Goal: Communication & Community: Answer question/provide support

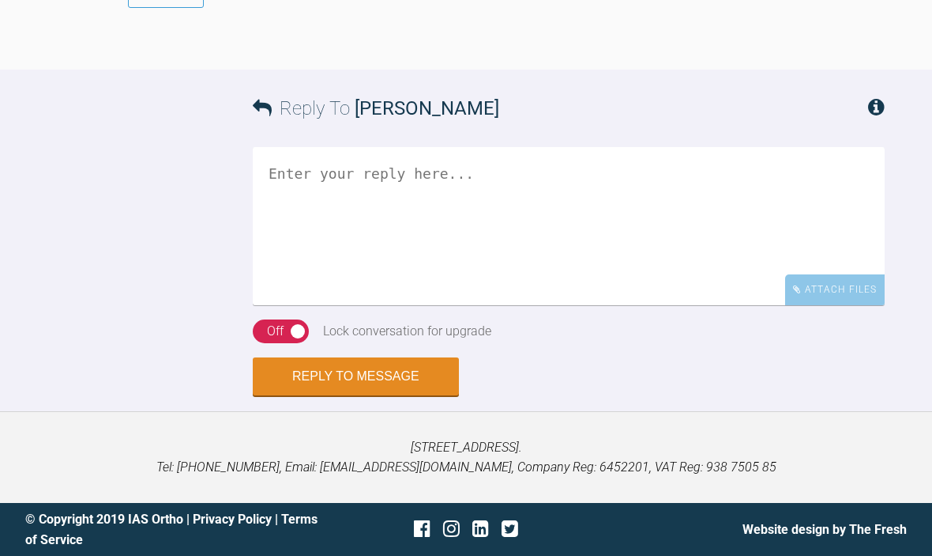
scroll to position [3174, 0]
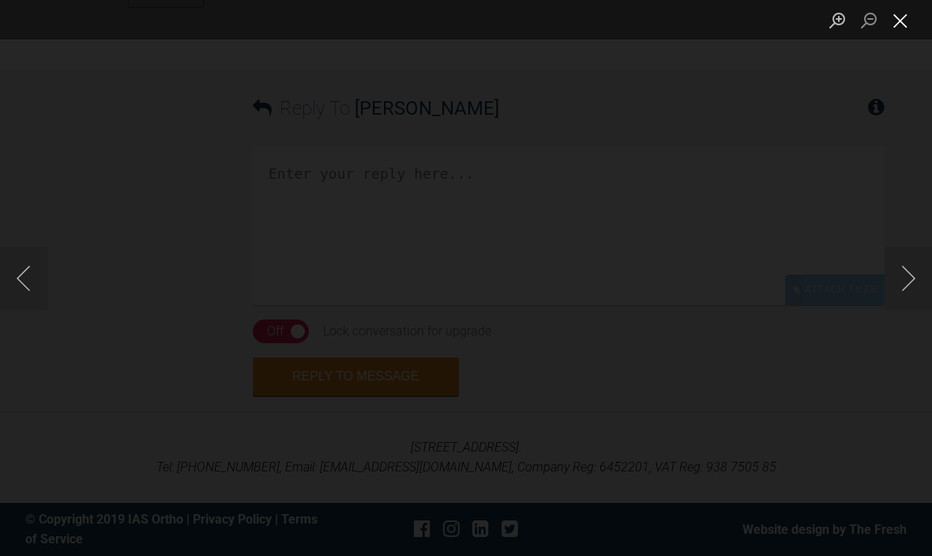
click at [903, 19] on button "Close lightbox" at bounding box center [901, 20] width 32 height 28
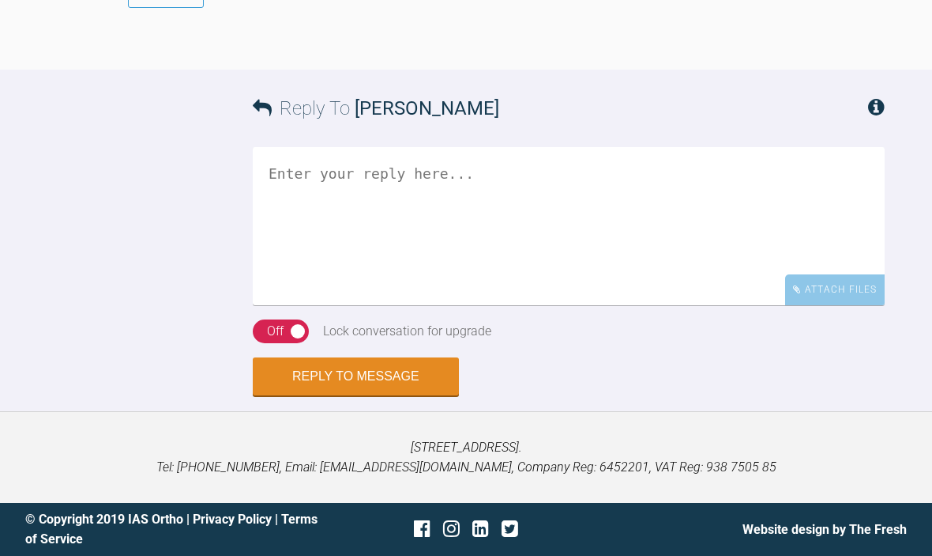
scroll to position [4385, 0]
click at [364, 305] on textarea at bounding box center [569, 226] width 632 height 158
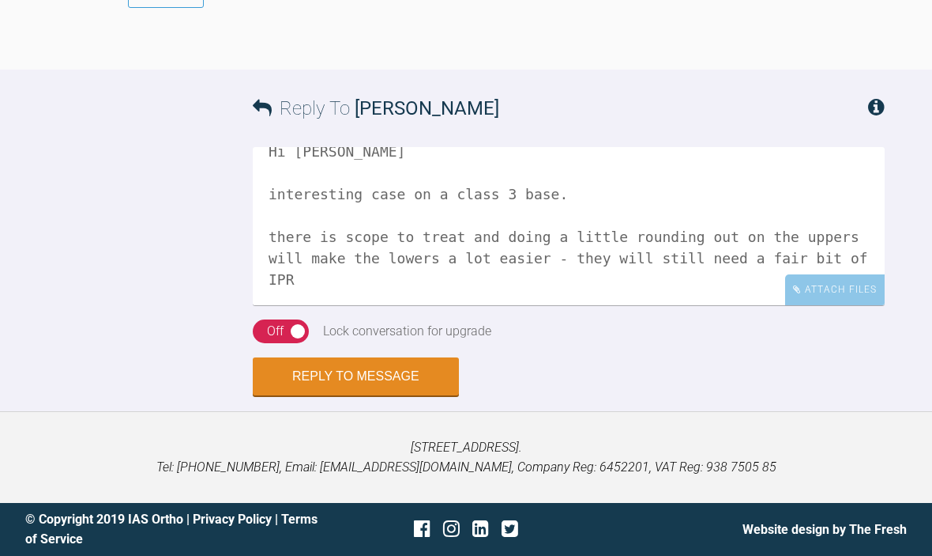
scroll to position [4398, 0]
click at [409, 305] on textarea "Hi [PERSON_NAME] interesting case on a class 3 base. there is scope to treat an…" at bounding box center [569, 226] width 632 height 158
click at [563, 305] on textarea "Hi [PERSON_NAME] interesting case on a class 3 base. there is scope to treat an…" at bounding box center [569, 226] width 632 height 158
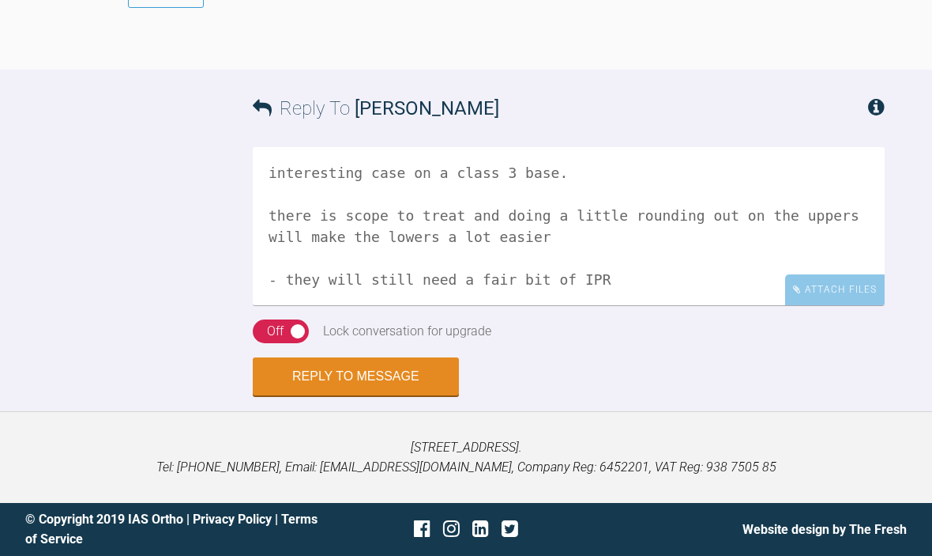
scroll to position [43, 0]
click at [872, 305] on textarea "Hi [PERSON_NAME] interesting case on a class 3 base. there is scope to treat an…" at bounding box center [569, 226] width 632 height 158
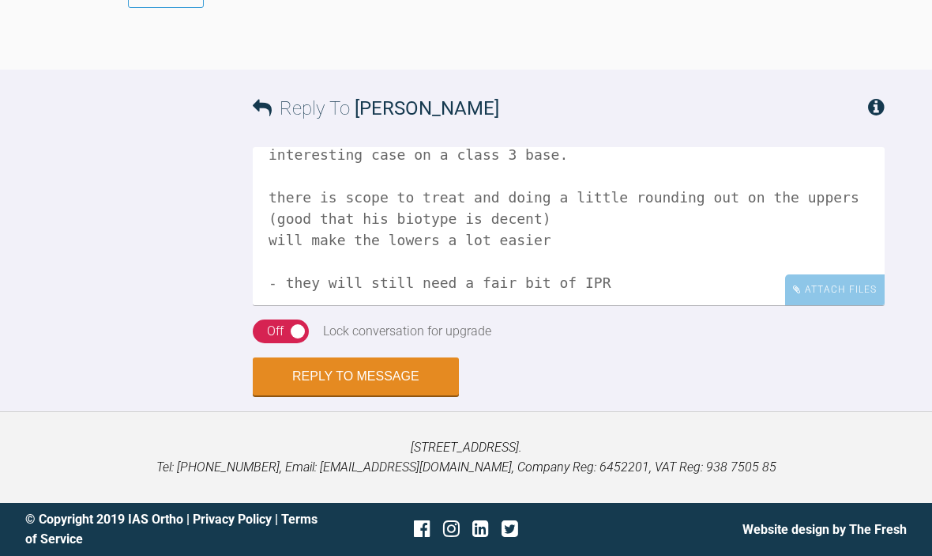
scroll to position [65, 0]
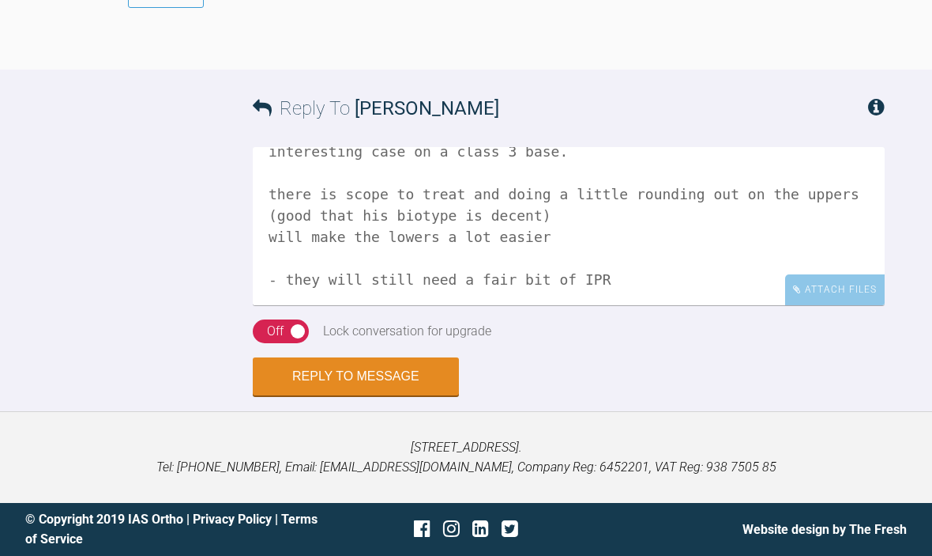
click at [622, 281] on textarea "Hi [PERSON_NAME] interesting case on a class 3 base. there is scope to treat an…" at bounding box center [569, 226] width 632 height 158
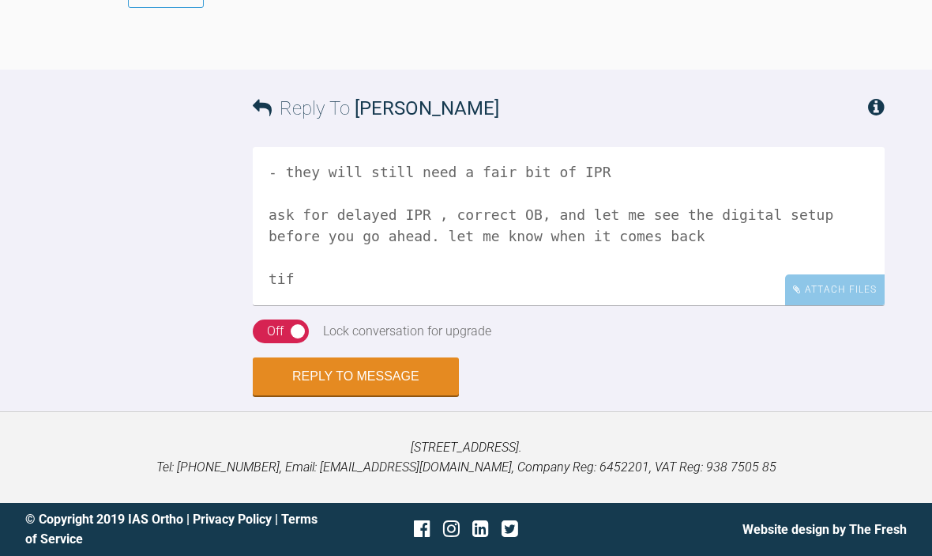
scroll to position [4316, 0]
click at [401, 305] on textarea "Hi [PERSON_NAME] interesting case on a class 3 base. there is scope to treat an…" at bounding box center [569, 226] width 632 height 158
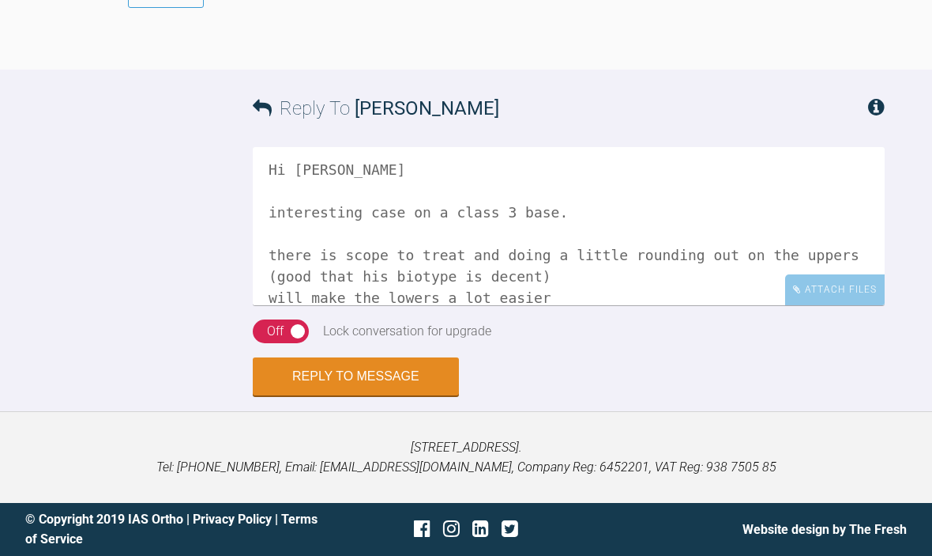
scroll to position [3801, 0]
type textarea "Hi [PERSON_NAME] interesting case on a class 3 base. there is scope to treat an…"
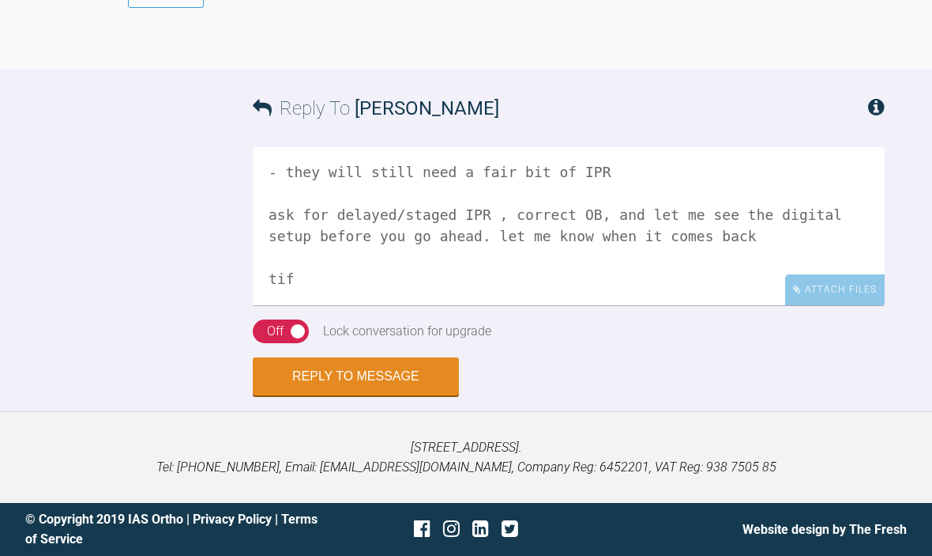
scroll to position [191, 0]
click at [300, 343] on div "On Off" at bounding box center [281, 331] width 56 height 24
click at [301, 397] on button "Reply to Message" at bounding box center [356, 378] width 206 height 38
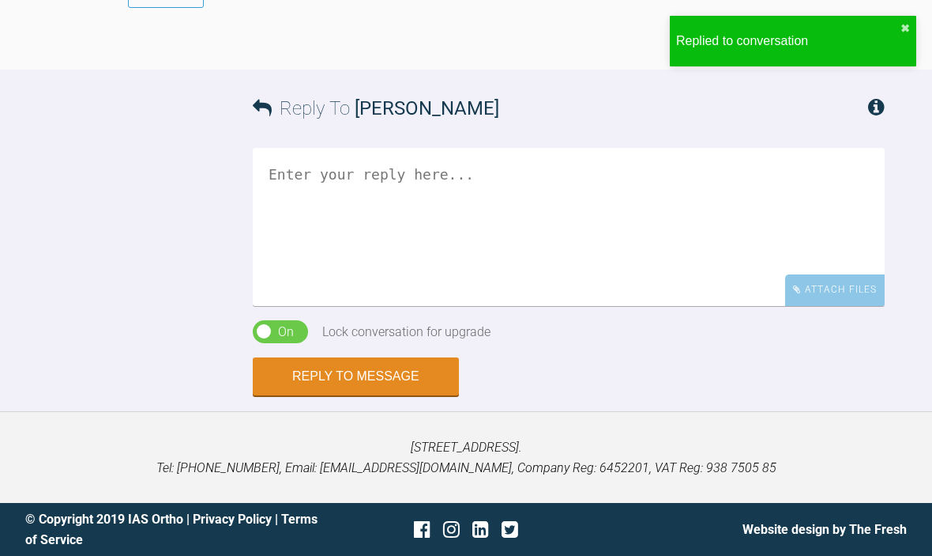
scroll to position [4634, 0]
